Goal: Information Seeking & Learning: Learn about a topic

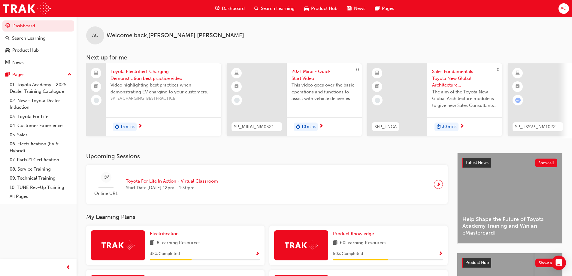
click at [349, 232] on div "Product Knowledge 60 Learning Resources 50 % Completed" at bounding box center [358, 246] width 178 height 40
click at [350, 234] on span "Product Knowledge" at bounding box center [353, 233] width 41 height 5
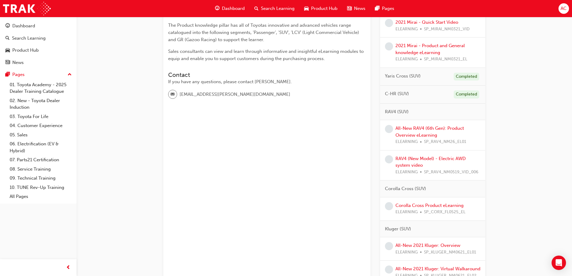
scroll to position [150, 0]
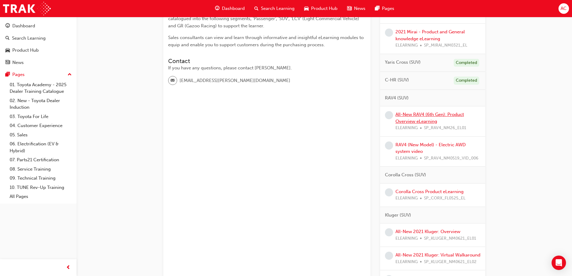
click at [419, 113] on link "All-New RAV4 (6th Gen): Product Overview eLearning" at bounding box center [430, 118] width 68 height 12
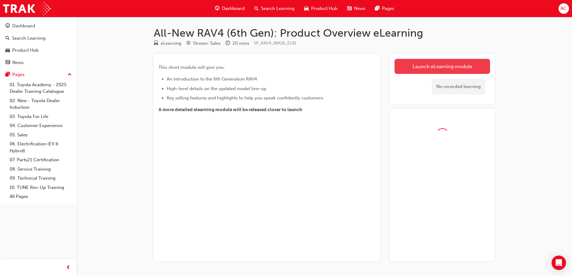
click at [426, 70] on link "Launch eLearning module" at bounding box center [442, 66] width 95 height 15
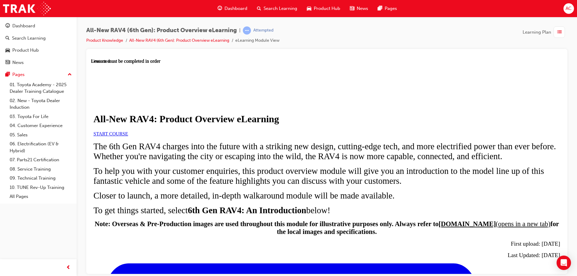
click at [128, 136] on link "START COURSE" at bounding box center [110, 133] width 35 height 5
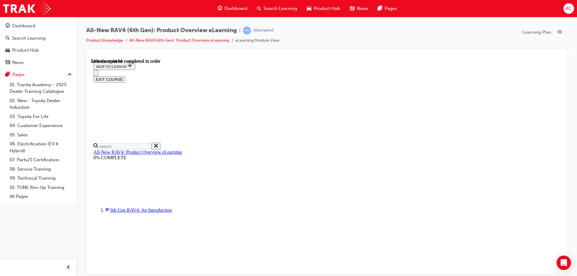
scroll to position [562, 0]
